Goal: Check status: Check status

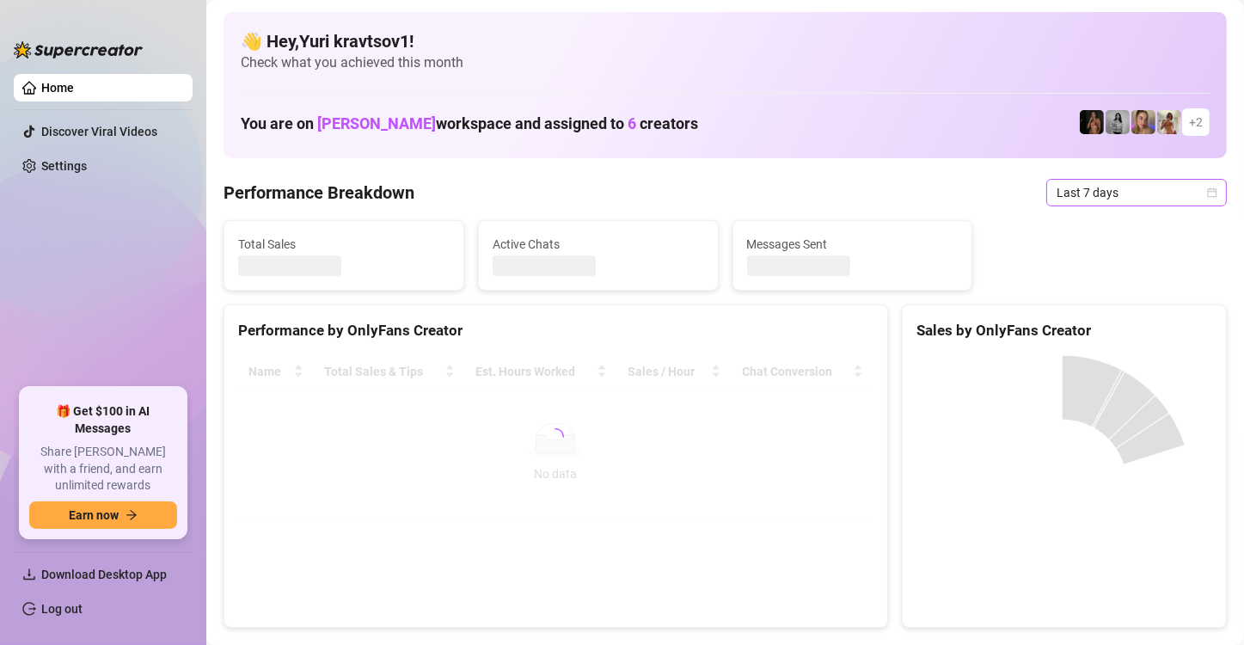
click at [1169, 180] on span "Last 7 days" at bounding box center [1137, 193] width 160 height 26
click at [1145, 194] on span "Last 7 days" at bounding box center [1137, 193] width 160 height 26
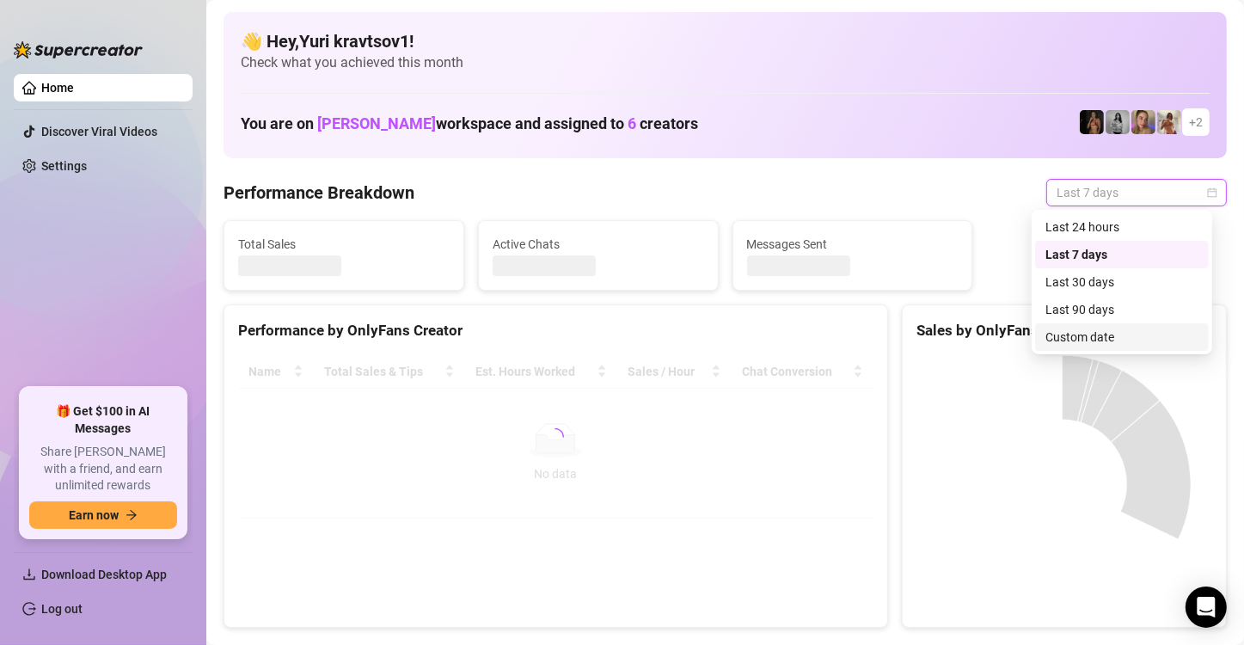
click at [1107, 340] on div "Custom date" at bounding box center [1122, 337] width 153 height 19
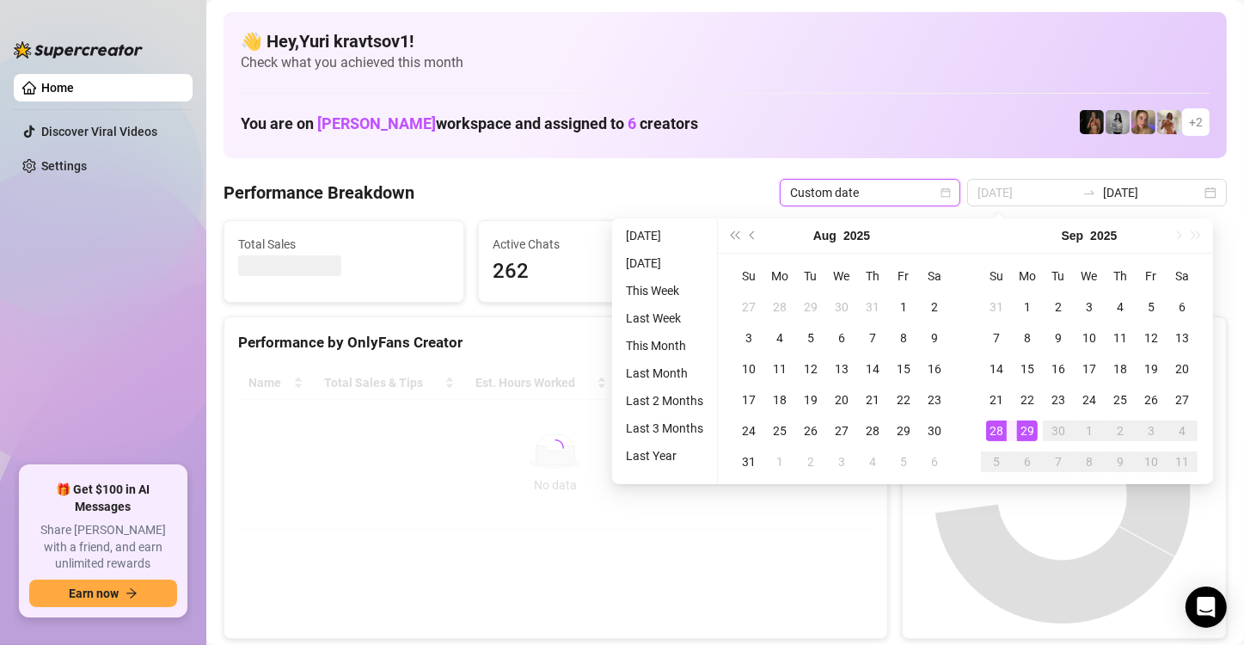
click at [1033, 430] on div "29" at bounding box center [1027, 431] width 21 height 21
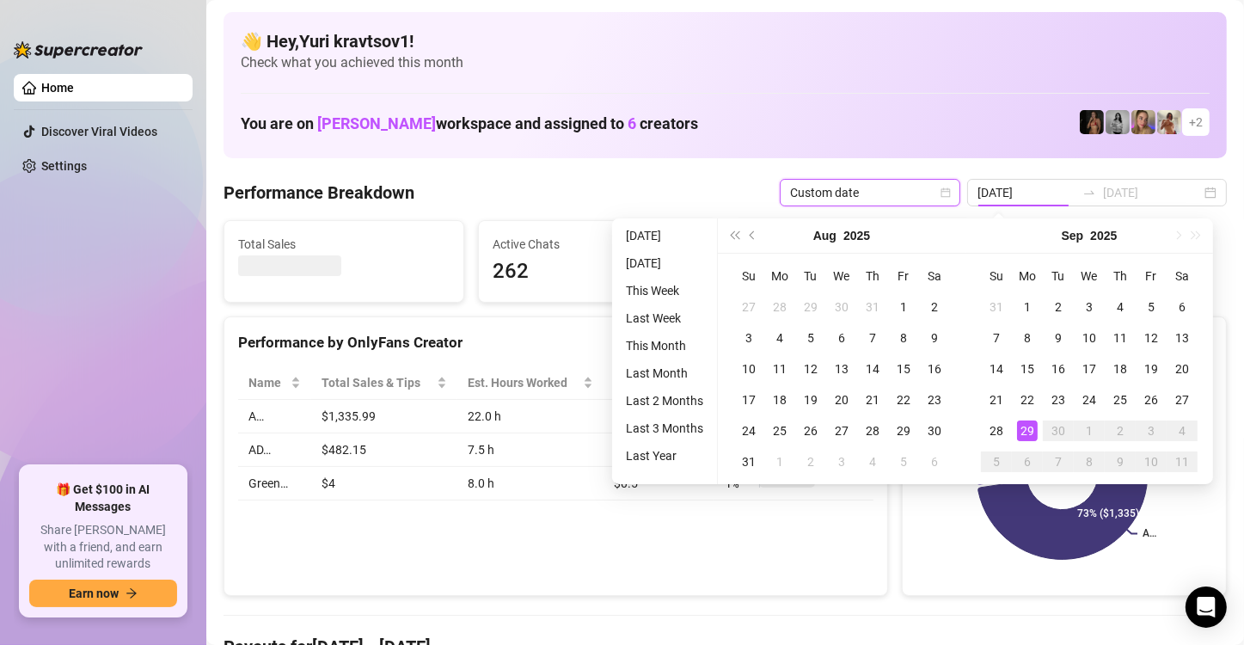
click at [1033, 430] on div "29" at bounding box center [1027, 431] width 21 height 21
type input "2025-09-22"
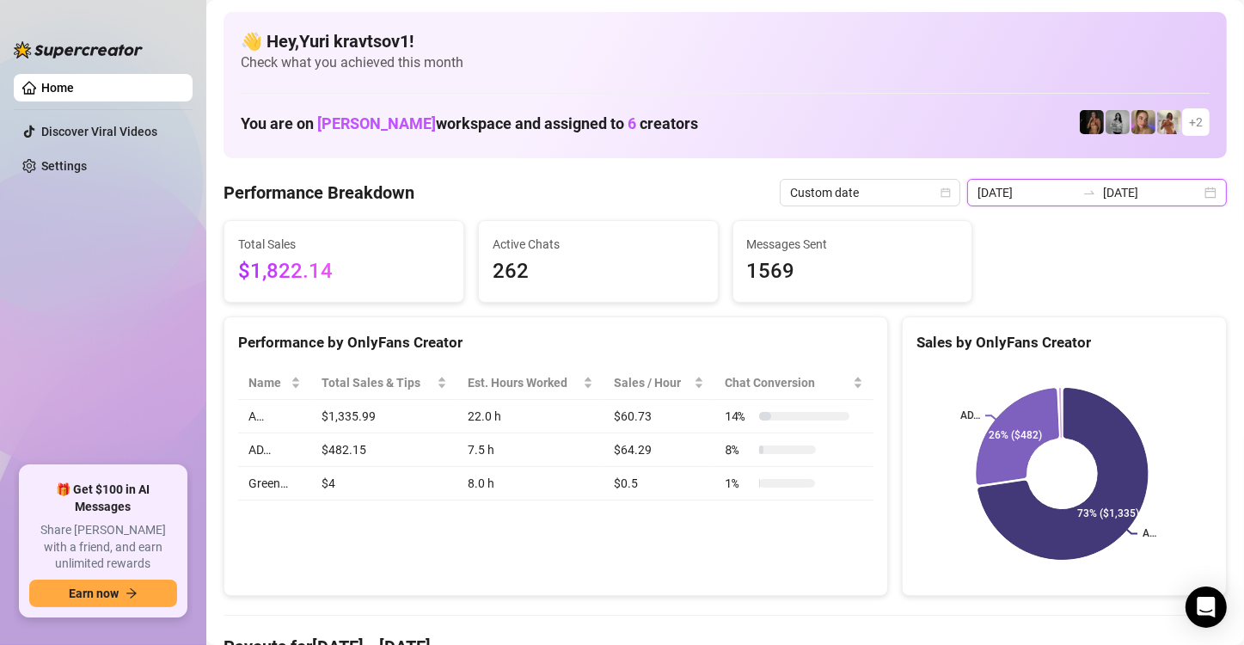
click at [1167, 189] on input "2025-09-29" at bounding box center [1152, 192] width 98 height 19
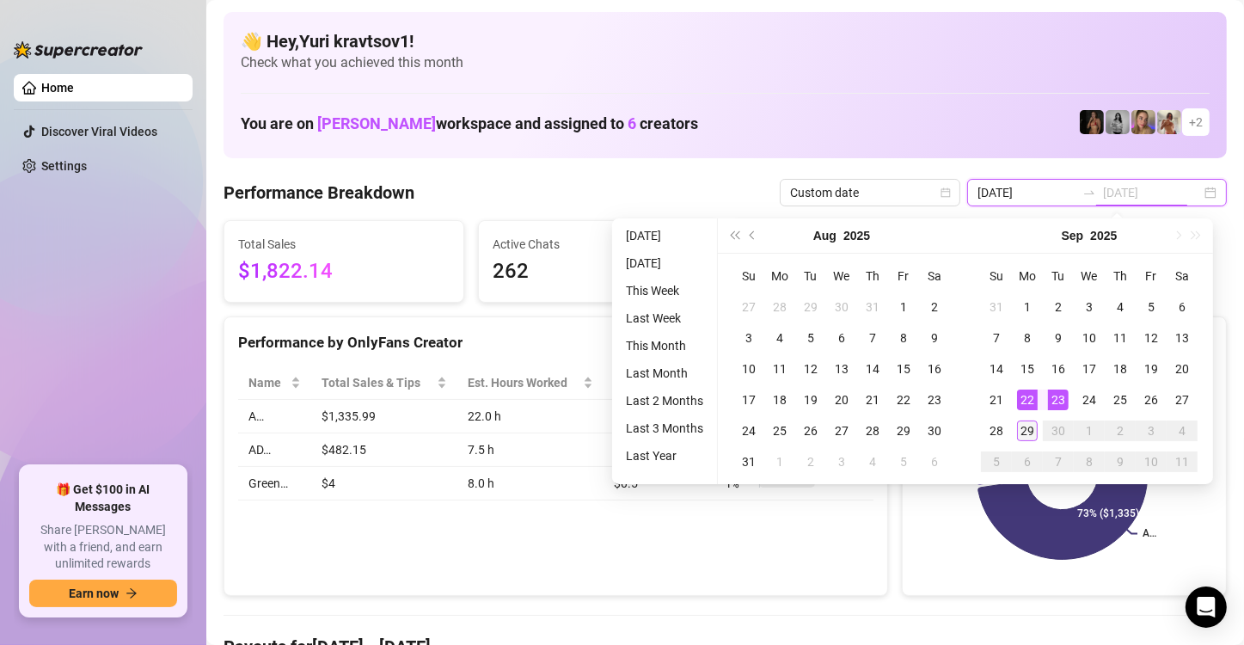
type input "2025-09-29"
click at [1022, 433] on div "29" at bounding box center [1027, 431] width 21 height 21
drag, startPoint x: 1022, startPoint y: 433, endPoint x: 1039, endPoint y: 431, distance: 17.3
click at [1022, 433] on div "29" at bounding box center [1027, 431] width 21 height 21
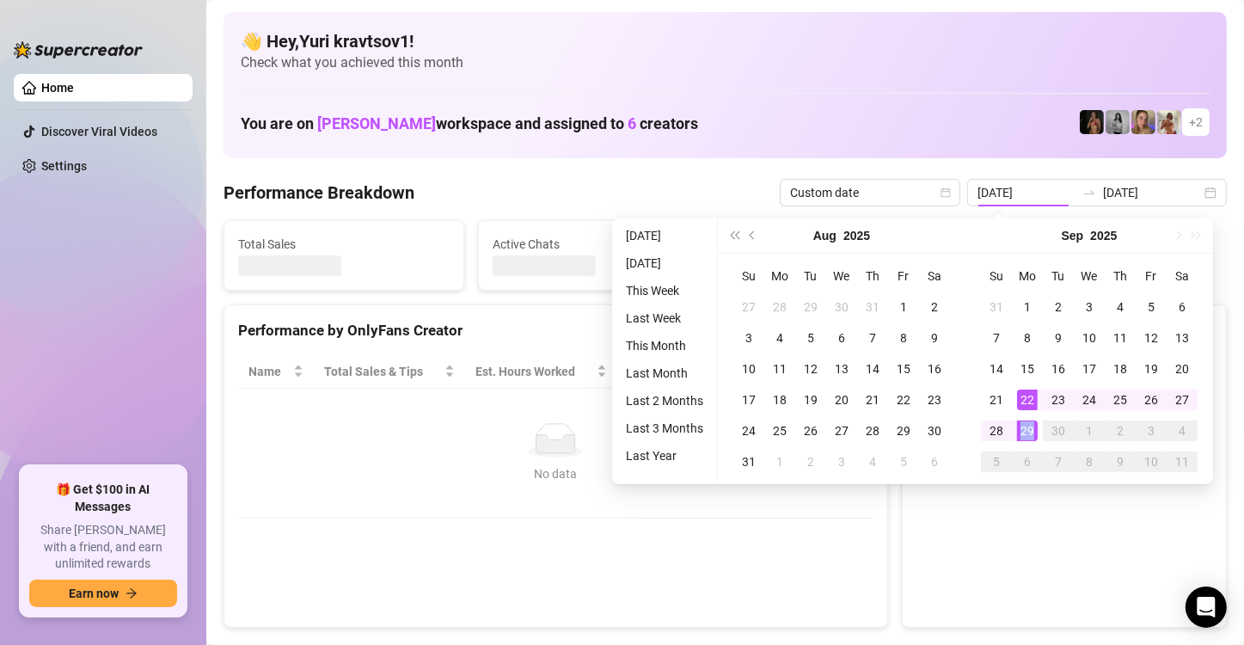
type input "2025-09-29"
